Goal: Feedback & Contribution: Contribute content

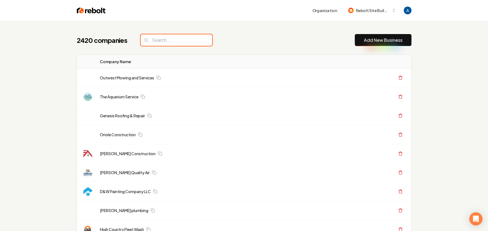
click at [162, 43] on input "search" at bounding box center [177, 40] width 72 height 12
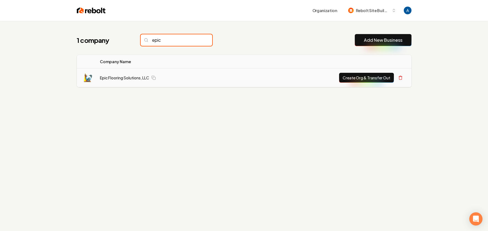
type input "epic"
click at [133, 74] on td "Epic Flooring Solutions, LLC" at bounding box center [167, 77] width 144 height 19
click at [132, 76] on link "Epic Flooring Solutions, LLC" at bounding box center [124, 78] width 49 height 6
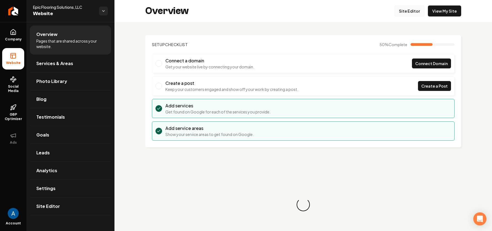
click at [406, 12] on link "Site Editor" at bounding box center [409, 11] width 30 height 11
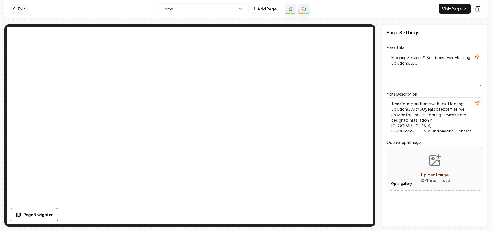
click at [26, 9] on link "Exit" at bounding box center [19, 9] width 20 height 10
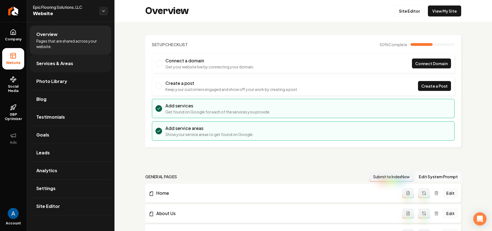
click at [63, 64] on span "Services & Areas" at bounding box center [54, 63] width 37 height 7
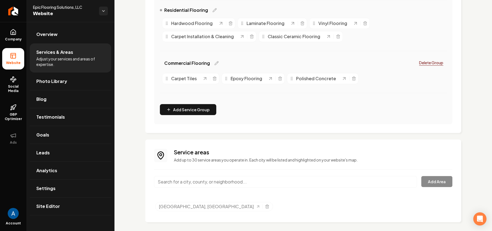
scroll to position [141, 0]
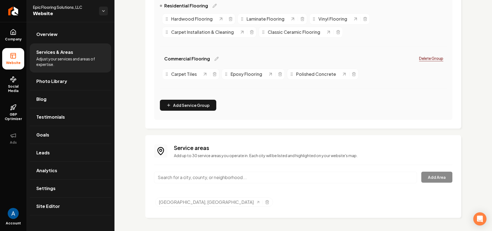
click at [206, 177] on input "Main content area" at bounding box center [285, 178] width 263 height 12
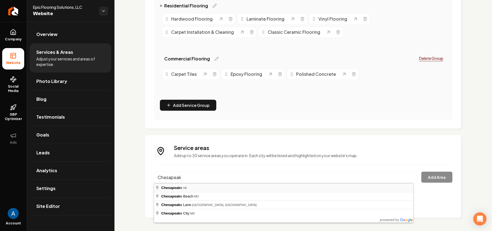
type input "[GEOGRAPHIC_DATA], [GEOGRAPHIC_DATA]"
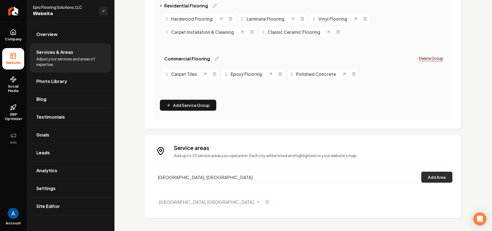
click at [441, 179] on button "Add Area" at bounding box center [436, 177] width 31 height 11
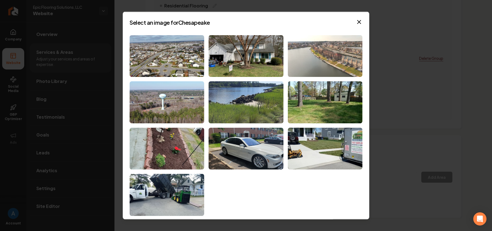
click at [312, 64] on img at bounding box center [325, 56] width 75 height 42
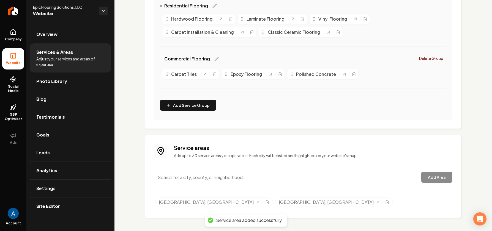
click at [226, 180] on input "Main content area" at bounding box center [285, 178] width 263 height 12
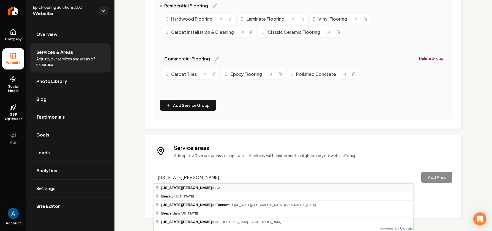
type input "[US_STATE][GEOGRAPHIC_DATA], [GEOGRAPHIC_DATA]"
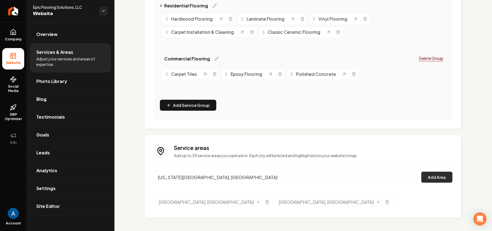
click at [441, 177] on button "Add Area" at bounding box center [436, 177] width 31 height 11
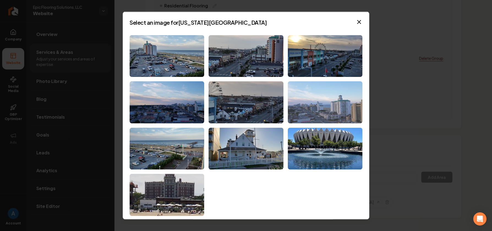
click at [338, 103] on img at bounding box center [325, 102] width 75 height 42
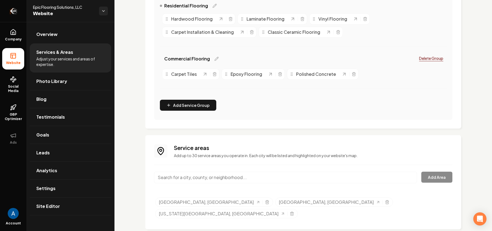
click at [13, 10] on icon "Return to dashboard" at bounding box center [13, 11] width 9 height 9
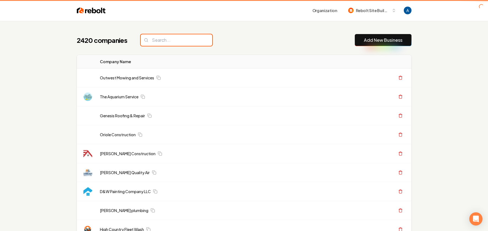
click at [171, 40] on input "search" at bounding box center [177, 40] width 72 height 12
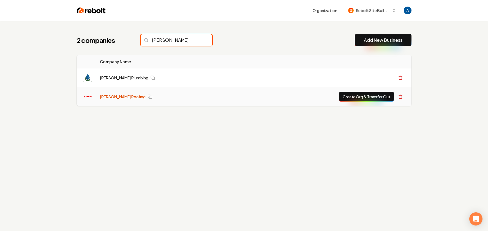
type input "[PERSON_NAME]"
click at [109, 99] on link "[PERSON_NAME] Roofing" at bounding box center [123, 97] width 46 height 6
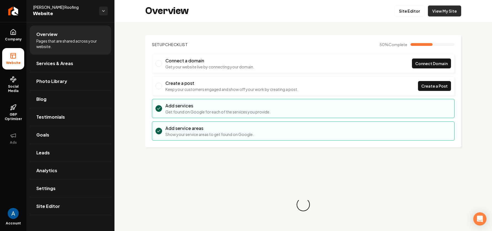
click at [445, 13] on link "View My Site" at bounding box center [444, 11] width 33 height 11
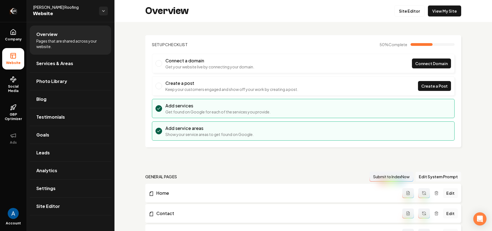
click at [17, 11] on icon "Return to dashboard" at bounding box center [13, 11] width 9 height 9
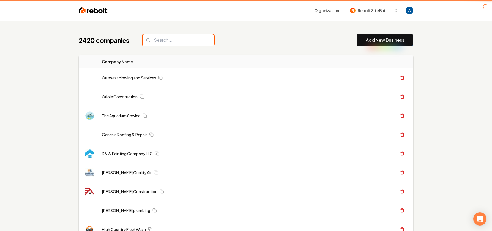
click at [182, 40] on input "search" at bounding box center [178, 40] width 72 height 12
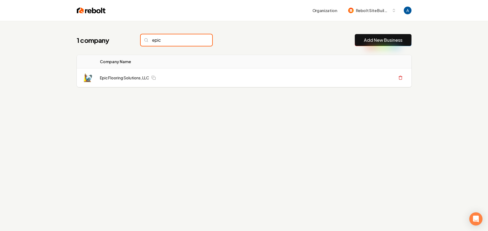
type input "epic"
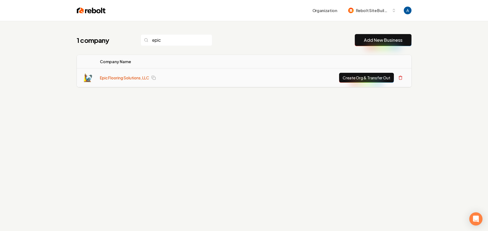
click at [132, 78] on link "Epic Flooring Solutions, LLC" at bounding box center [124, 78] width 49 height 6
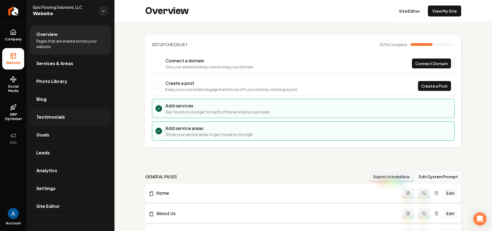
click at [50, 111] on link "Testimonials" at bounding box center [70, 117] width 81 height 18
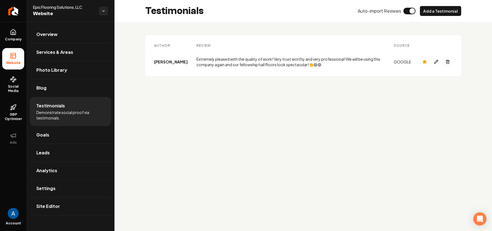
click at [317, 31] on div "Author Review Source Actions [PERSON_NAME] Extremely pleased with the quality o…" at bounding box center [302, 55] width 377 height 67
click at [200, 45] on th "Review" at bounding box center [290, 46] width 197 height 12
click at [197, 45] on th "Review" at bounding box center [290, 46] width 197 height 12
click at [438, 11] on button "Add a Testimonial" at bounding box center [440, 11] width 41 height 10
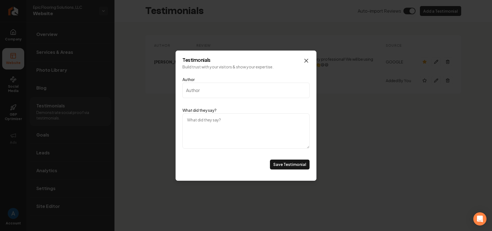
click at [308, 61] on icon "Main content area" at bounding box center [306, 60] width 7 height 7
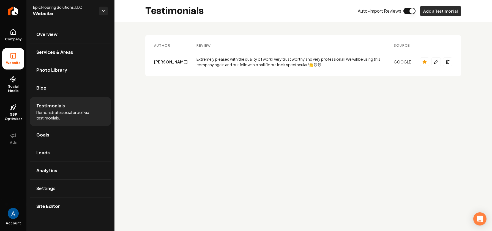
click at [427, 10] on button "Add a Testimonial" at bounding box center [440, 11] width 41 height 10
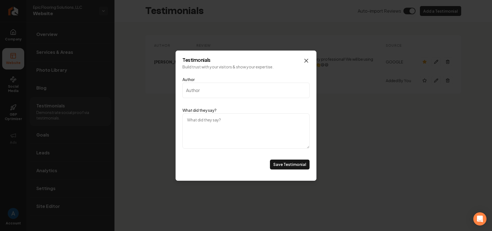
click at [307, 60] on icon "Main content area" at bounding box center [306, 60] width 7 height 7
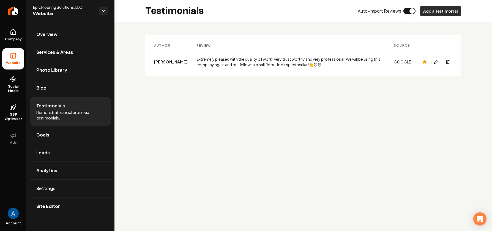
click at [433, 12] on button "Add a Testimonial" at bounding box center [440, 11] width 41 height 10
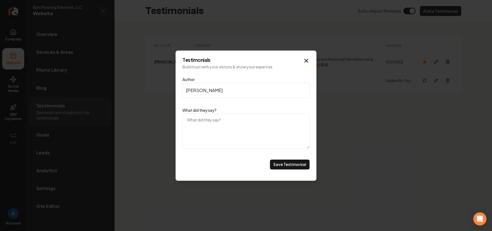
type input "[PERSON_NAME]"
click at [226, 123] on textarea "What did they say?" at bounding box center [245, 131] width 127 height 35
type textarea "Great job!"
click at [289, 167] on button "Save Testimonial" at bounding box center [290, 165] width 40 height 10
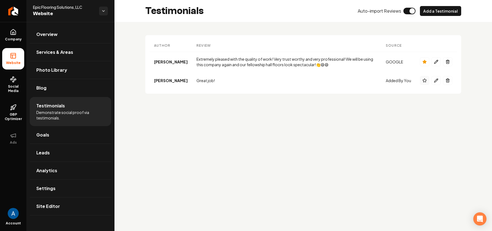
click at [425, 83] on button "Main content area" at bounding box center [424, 80] width 9 height 9
click at [44, 37] on span "Overview" at bounding box center [46, 34] width 21 height 7
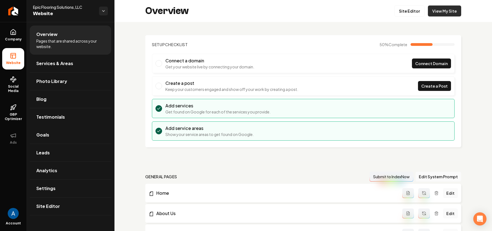
click at [434, 10] on link "View My Site" at bounding box center [444, 11] width 33 height 11
click at [402, 15] on link "Site Editor" at bounding box center [409, 11] width 30 height 11
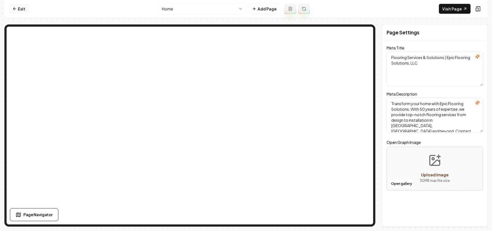
click at [20, 11] on link "Exit" at bounding box center [19, 9] width 20 height 10
